Goal: Ask a question

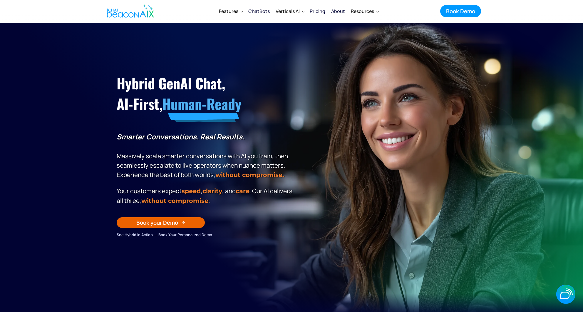
click at [339, 11] on div "About" at bounding box center [338, 11] width 14 height 8
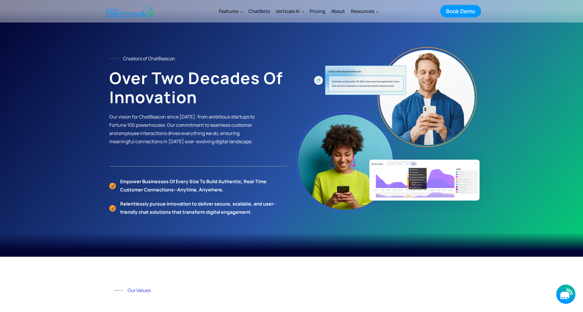
click at [566, 293] on icon "button" at bounding box center [564, 294] width 9 height 7
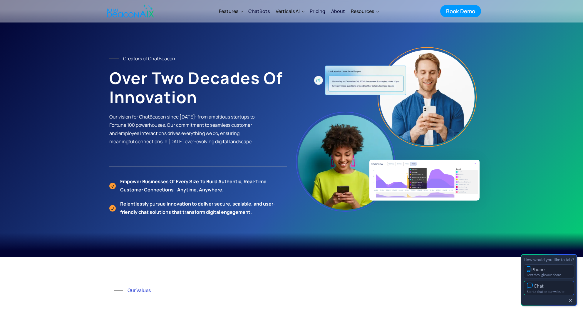
click at [559, 290] on div "Start a chat on our website" at bounding box center [549, 291] width 44 height 4
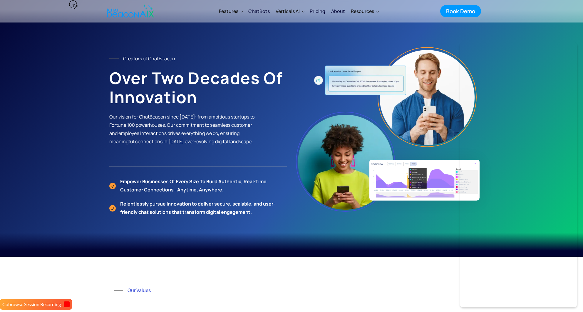
click at [266, 11] on div "ChatBots" at bounding box center [258, 11] width 21 height 8
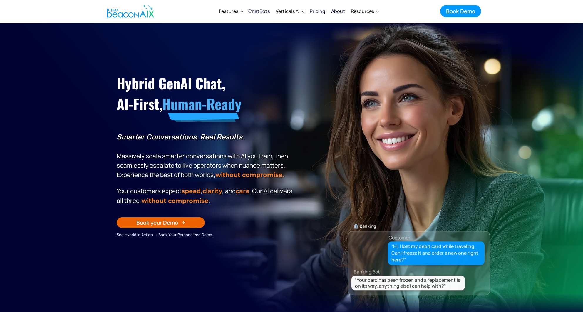
click at [260, 11] on div "ChatBots" at bounding box center [258, 11] width 21 height 8
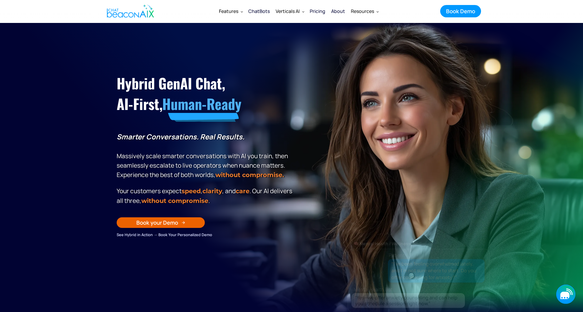
click at [570, 296] on icon "button" at bounding box center [565, 293] width 19 height 19
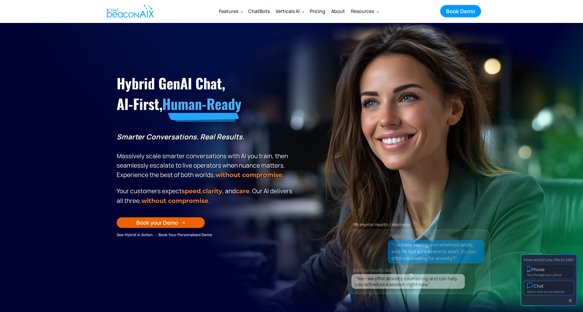
click at [561, 287] on div "Chat" at bounding box center [549, 285] width 44 height 6
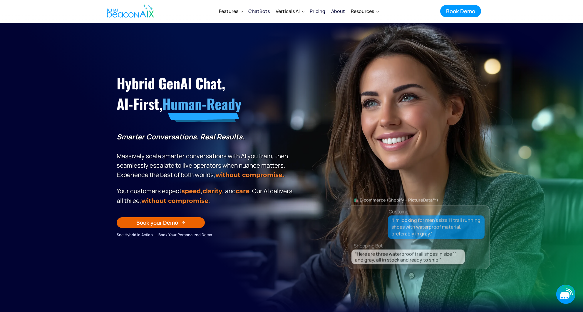
click at [569, 291] on icon "button" at bounding box center [568, 292] width 5 height 5
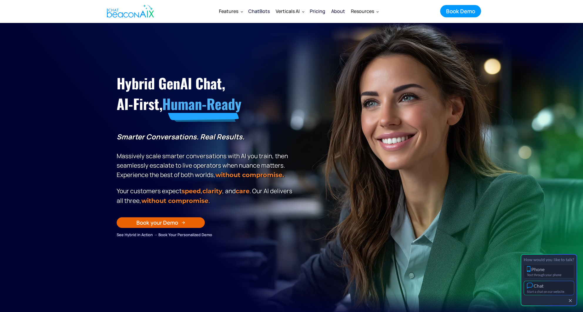
click at [561, 286] on div "Chat" at bounding box center [549, 285] width 44 height 6
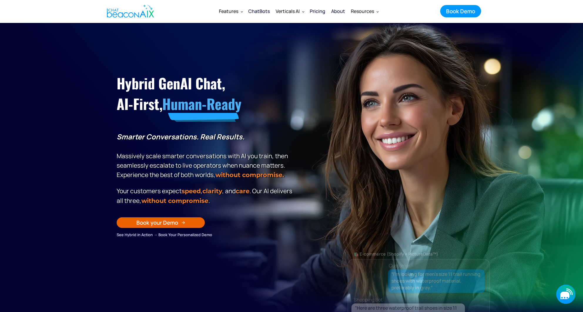
click at [564, 298] on icon "button" at bounding box center [564, 294] width 9 height 7
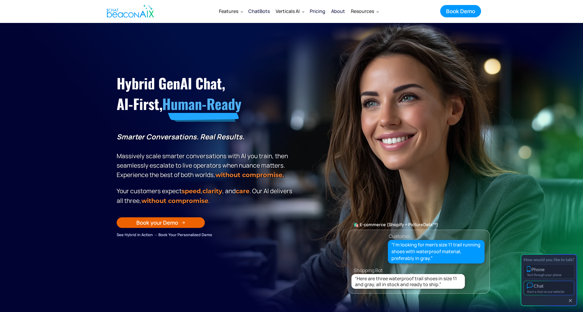
click at [553, 287] on div "Chat" at bounding box center [549, 285] width 44 height 6
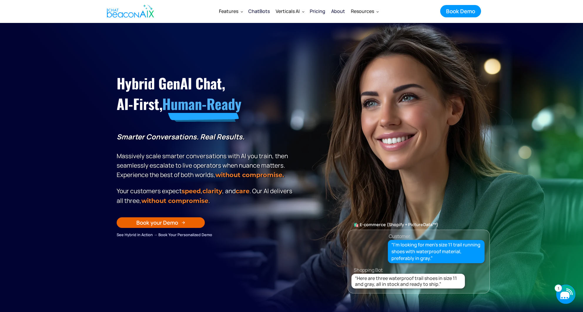
click at [563, 291] on icon "button" at bounding box center [565, 293] width 19 height 19
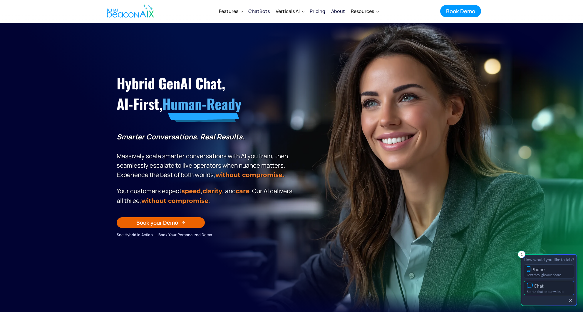
click at [562, 290] on div "Start a chat on our website" at bounding box center [549, 291] width 44 height 4
